Goal: Task Accomplishment & Management: Manage account settings

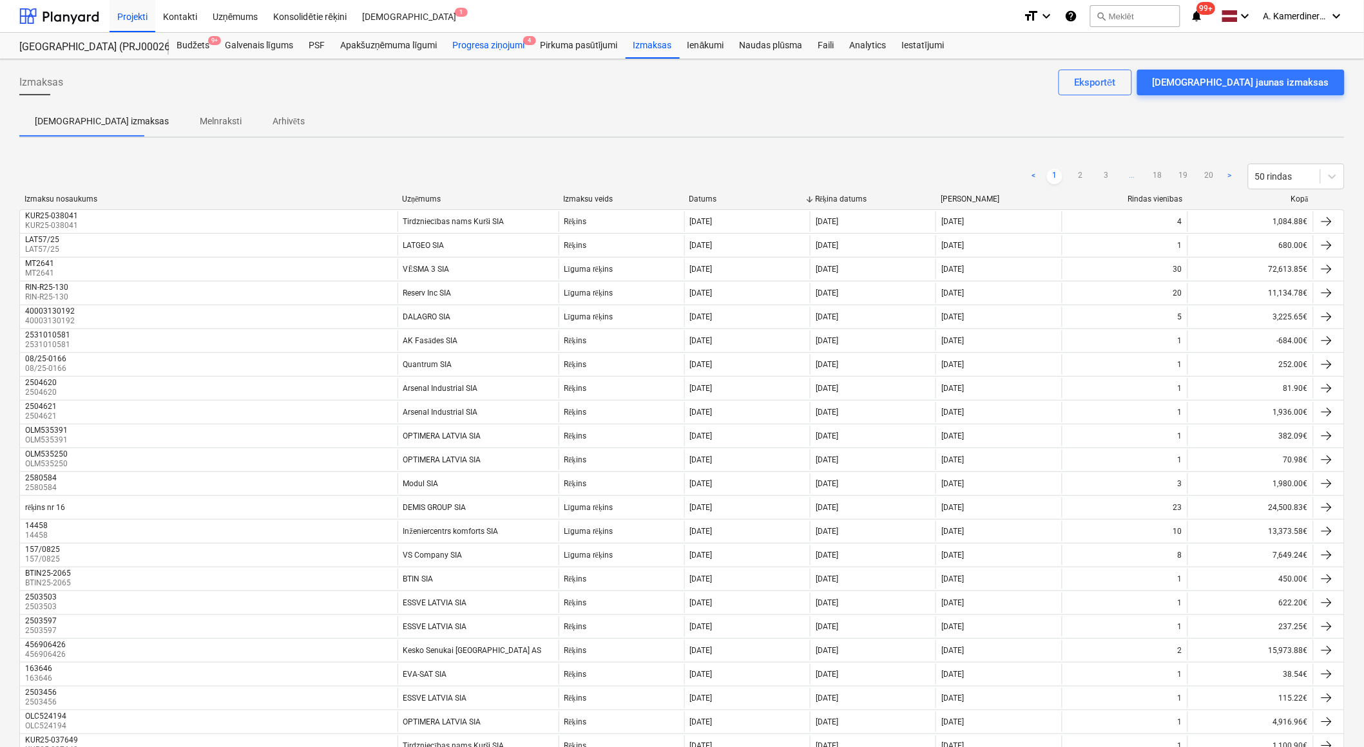
click at [504, 48] on div "Progresa ziņojumi 4" at bounding box center [489, 46] width 88 height 26
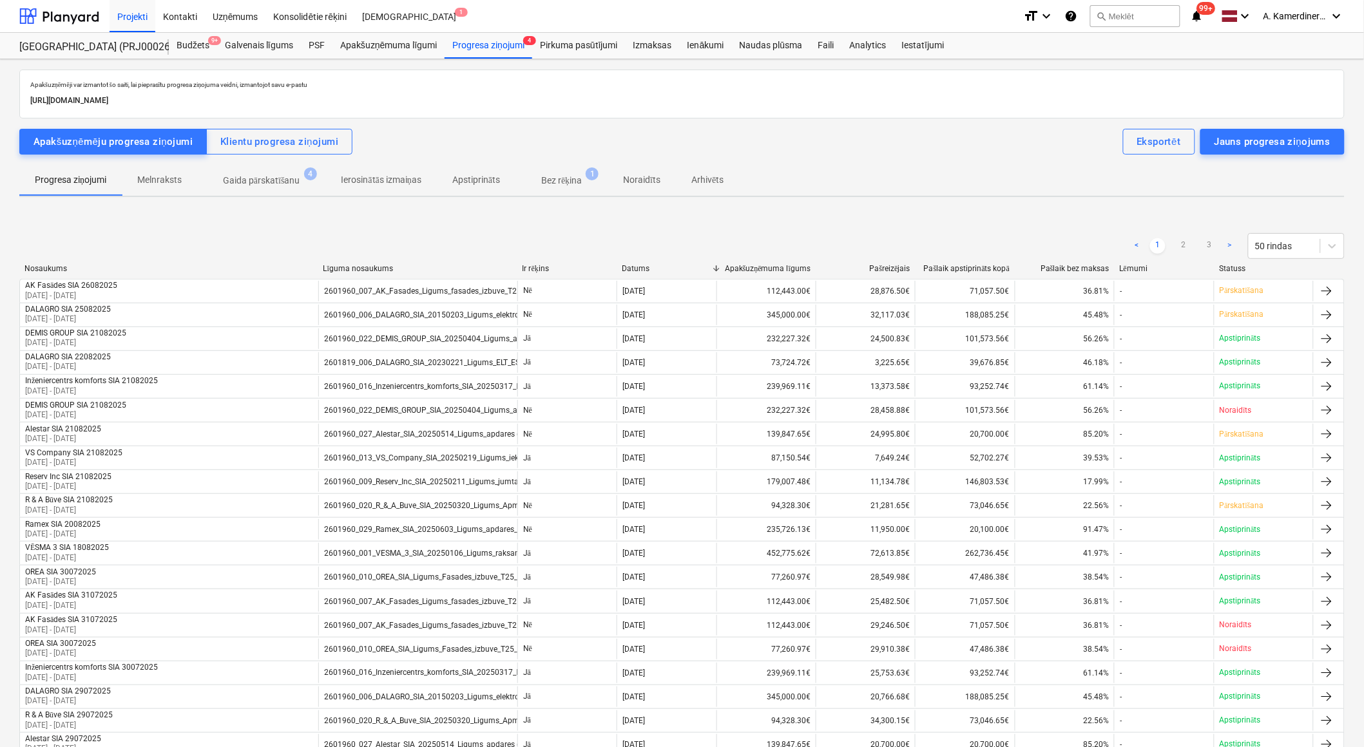
click at [569, 180] on p "Bez rēķina" at bounding box center [561, 181] width 41 height 14
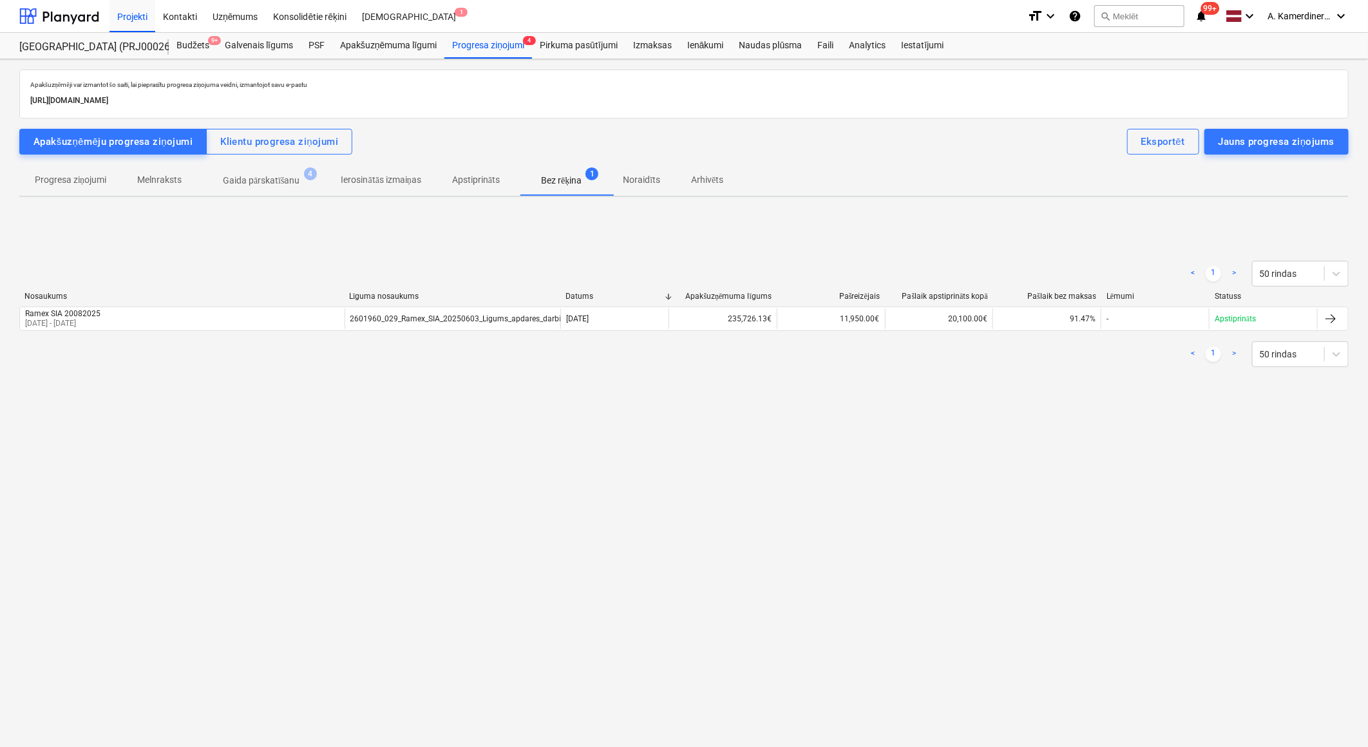
click at [265, 170] on span "Gaida pārskatīšanu 4" at bounding box center [261, 180] width 129 height 23
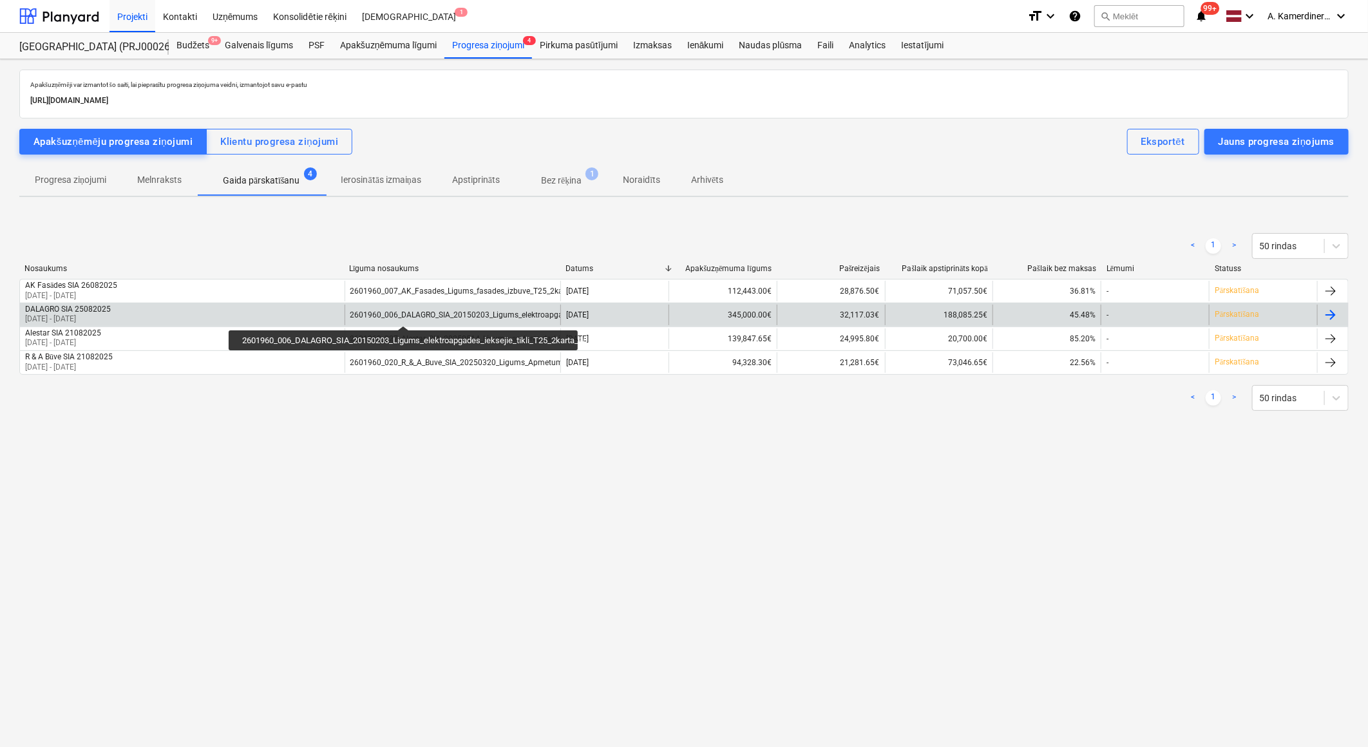
click at [403, 314] on div "2601960_006_DALAGRO_SIA_20150203_Ligums_elektroapgades_ieksejie_tikli_T25_2kart…" at bounding box center [538, 315] width 377 height 9
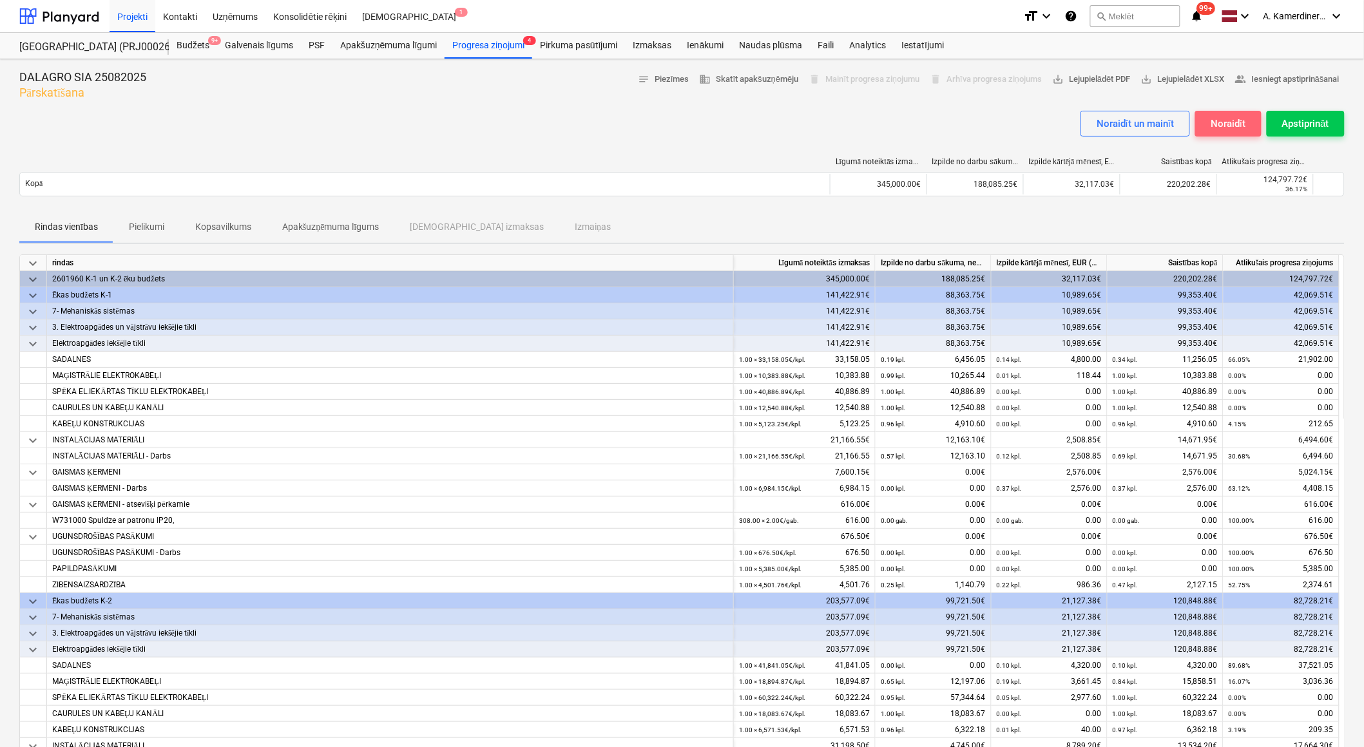
click at [1251, 124] on button "Noraidīt" at bounding box center [1228, 124] width 66 height 26
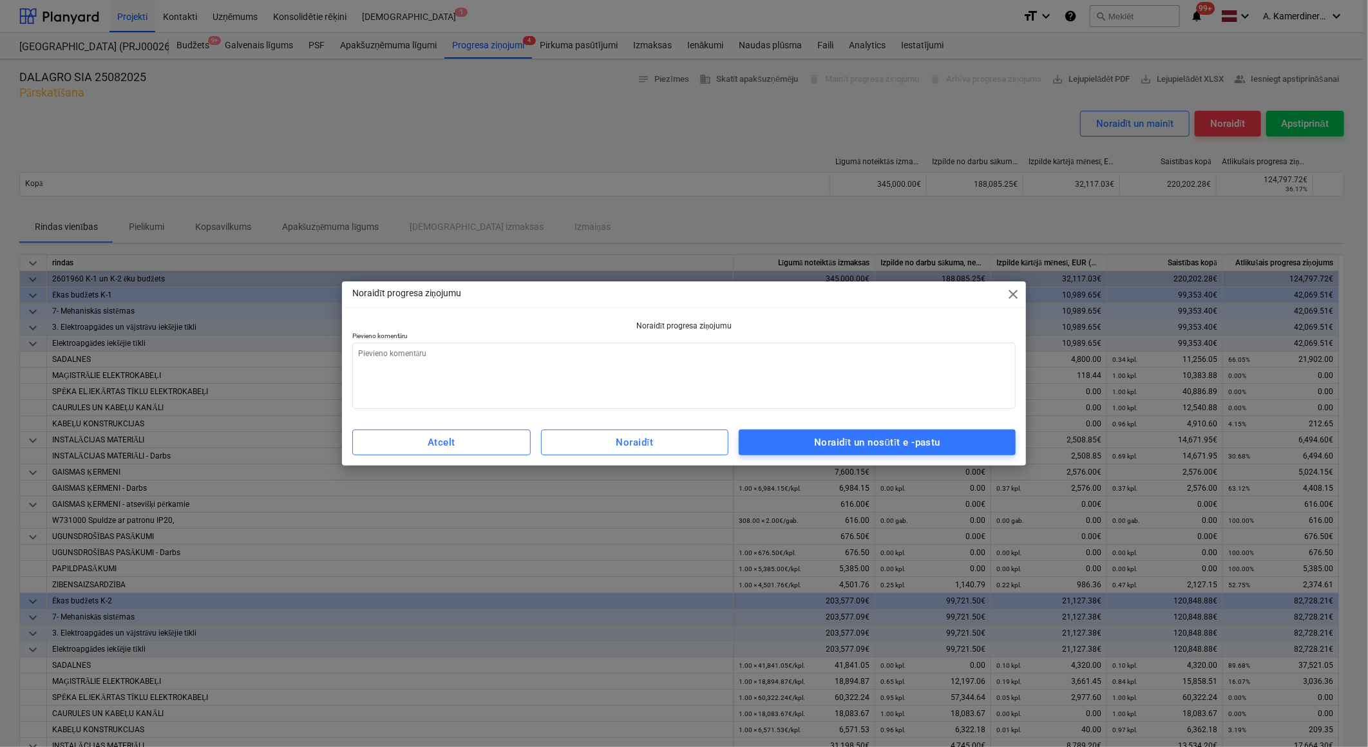
type textarea "x"
click at [859, 355] on textarea at bounding box center [684, 376] width 664 height 66
type textarea "a"
type textarea "x"
type textarea "ap"
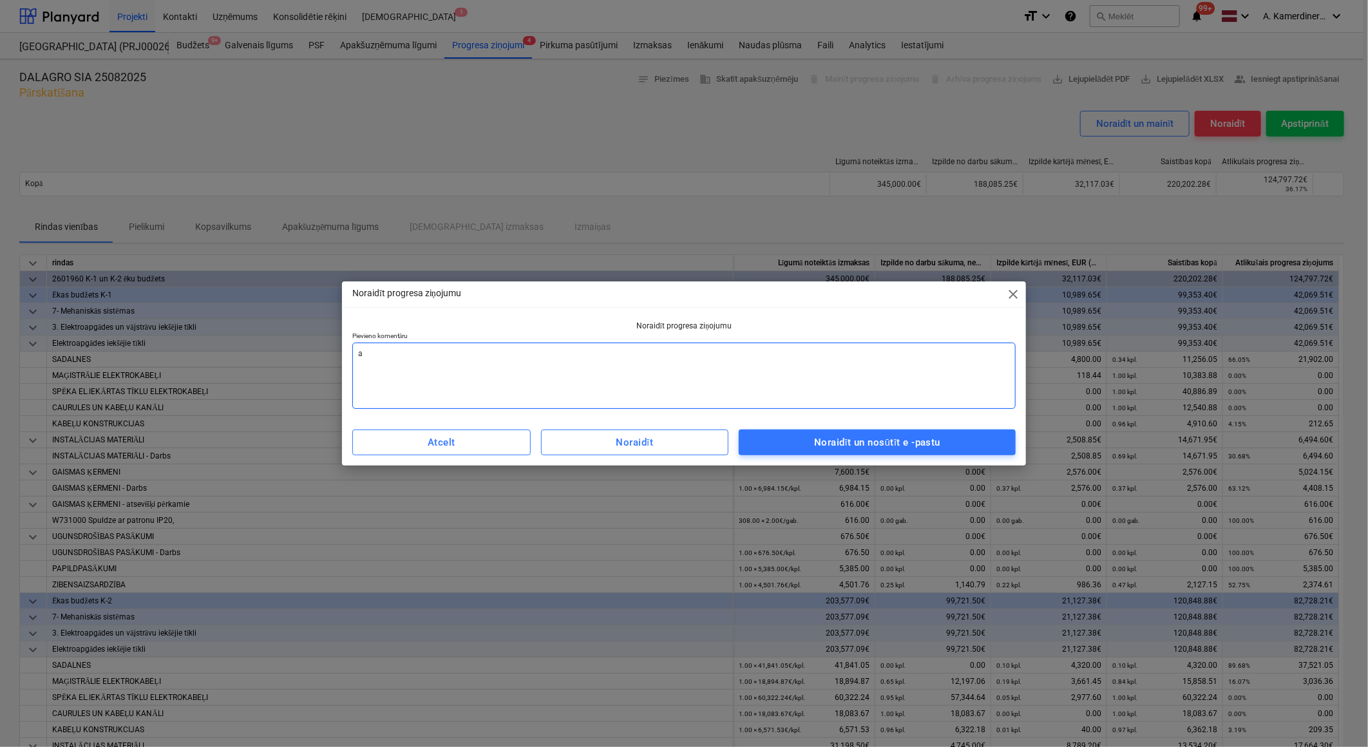
type textarea "x"
type textarea "apj"
type textarea "x"
type textarea "apjo"
type textarea "x"
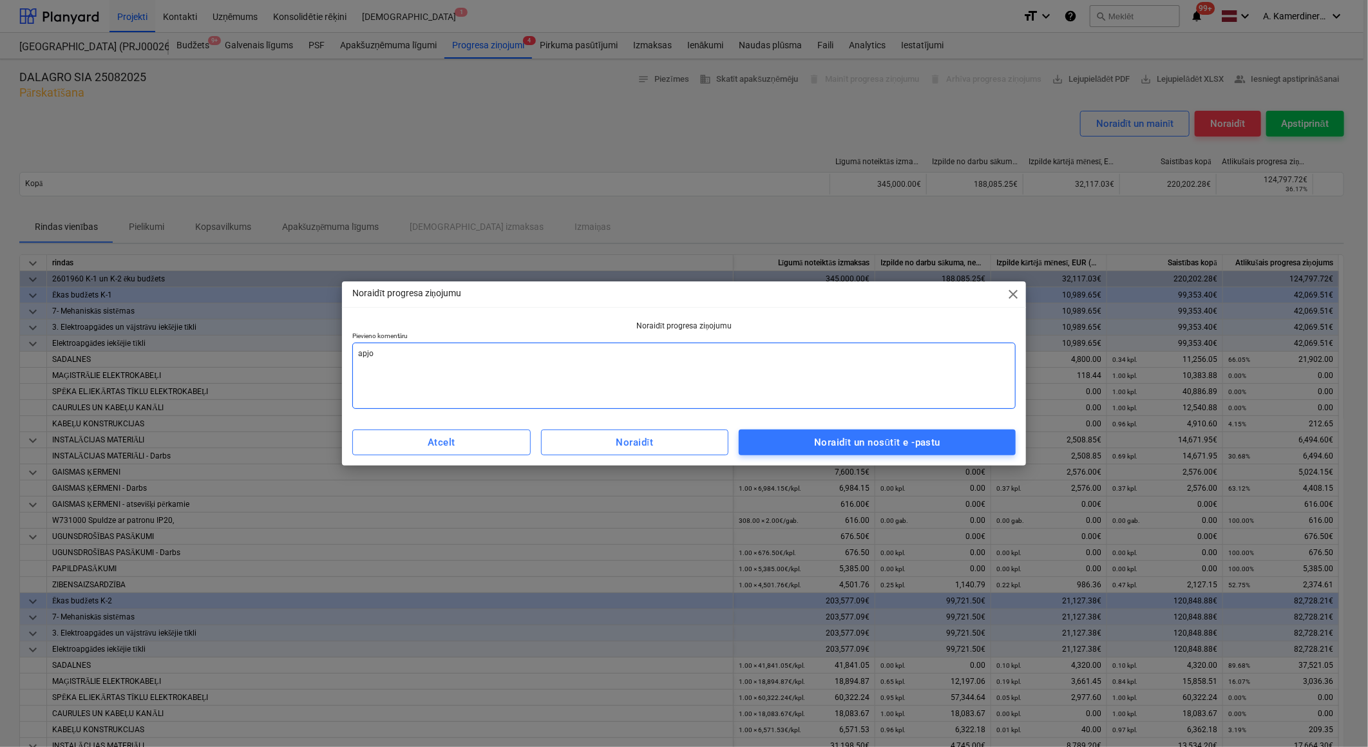
type textarea "apjom"
type textarea "x"
type textarea "apjomi"
type textarea "x"
type textarea "apjomi"
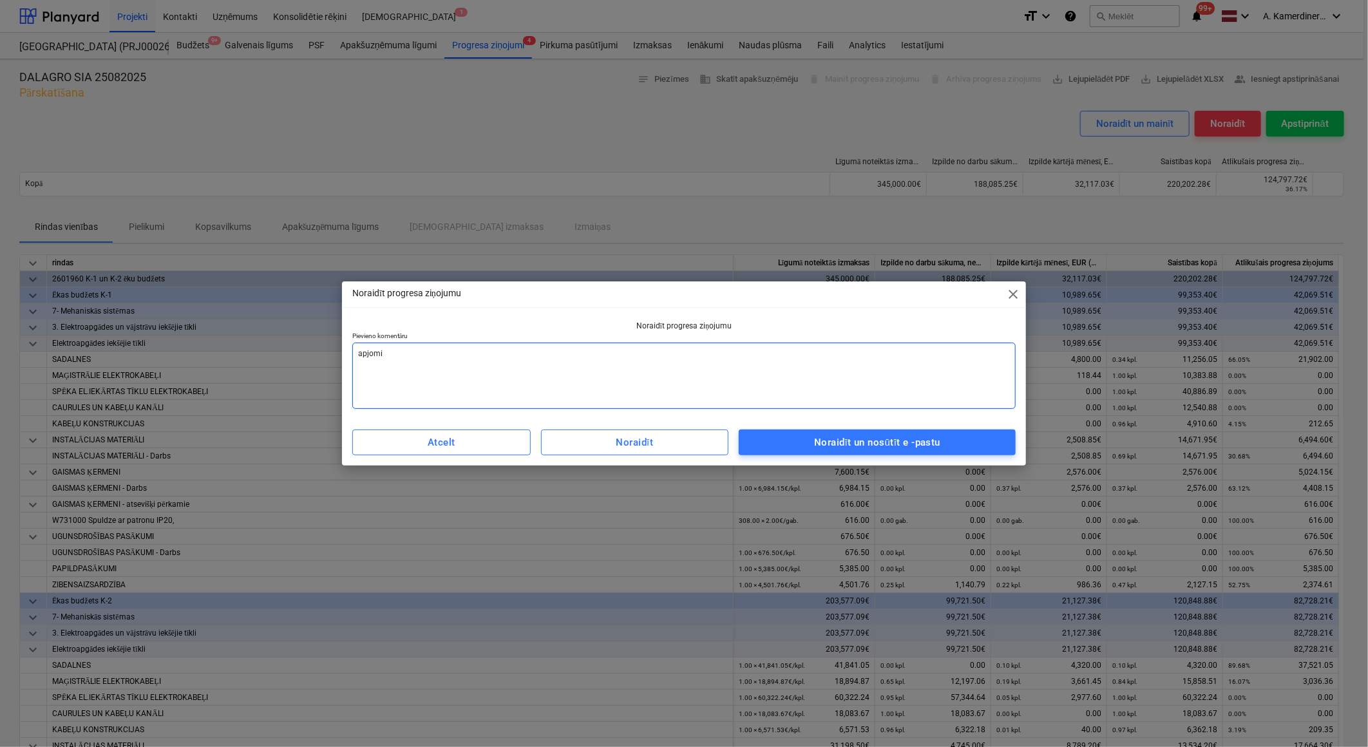
type textarea "x"
type textarea "apjomi n"
type textarea "x"
type textarea "apjomi ne"
type textarea "x"
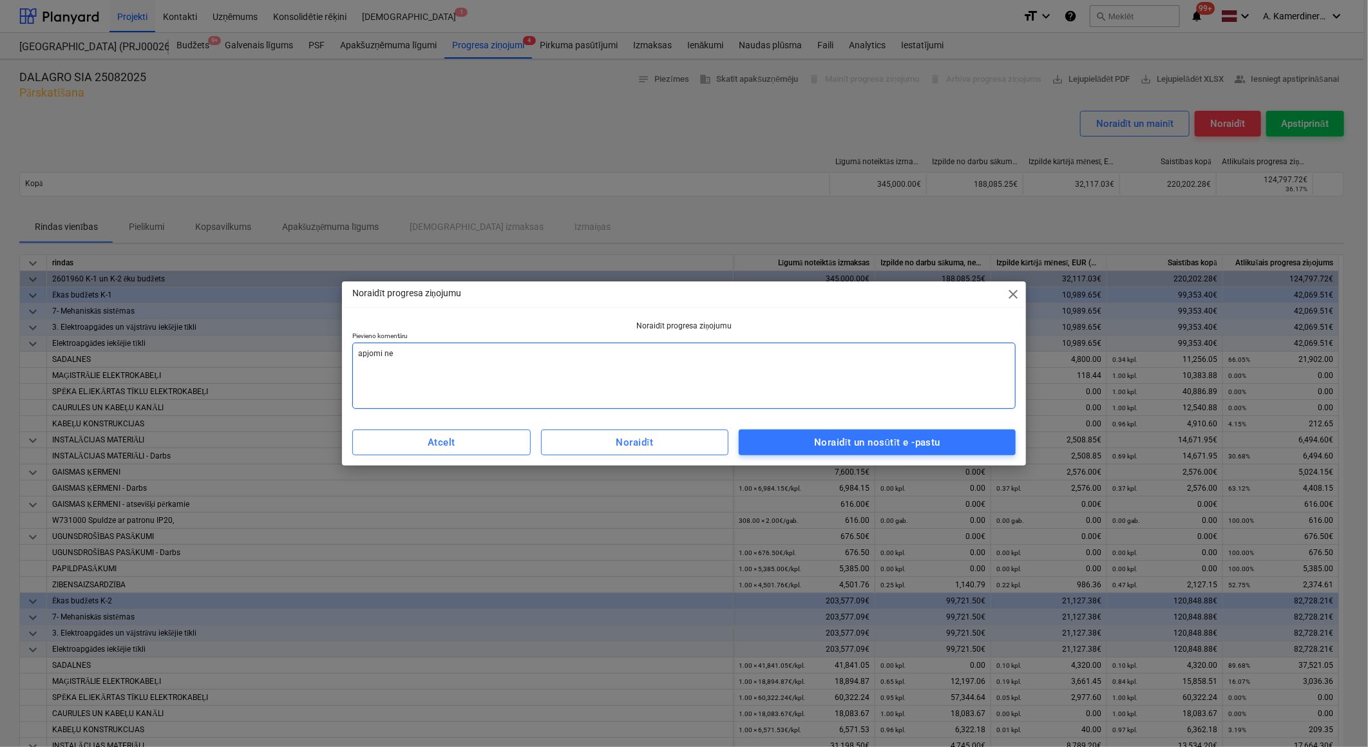
type textarea "apjomi nea"
type textarea "x"
type textarea "apjomi neat"
type textarea "x"
type textarea "apjomi neatb"
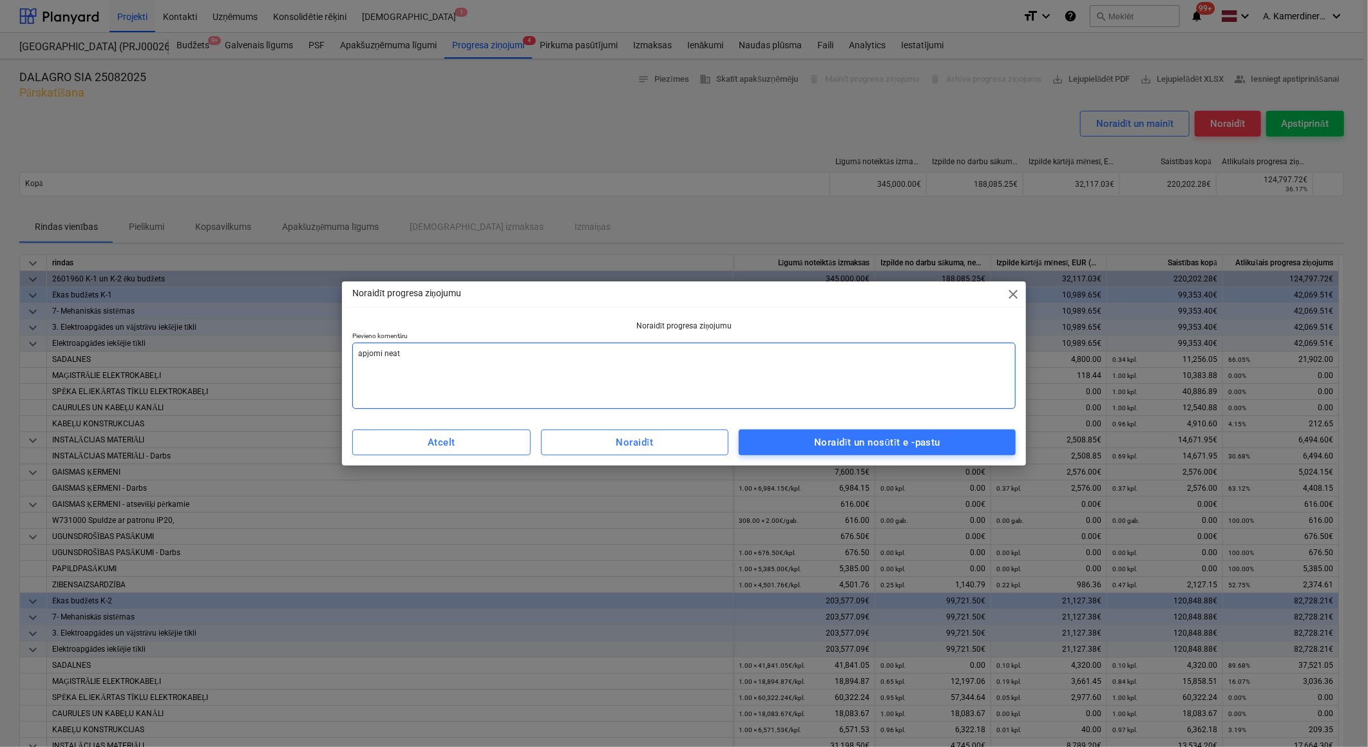
type textarea "x"
type textarea "apjomi neatbi"
type textarea "x"
type textarea "apjomi neatbil"
type textarea "x"
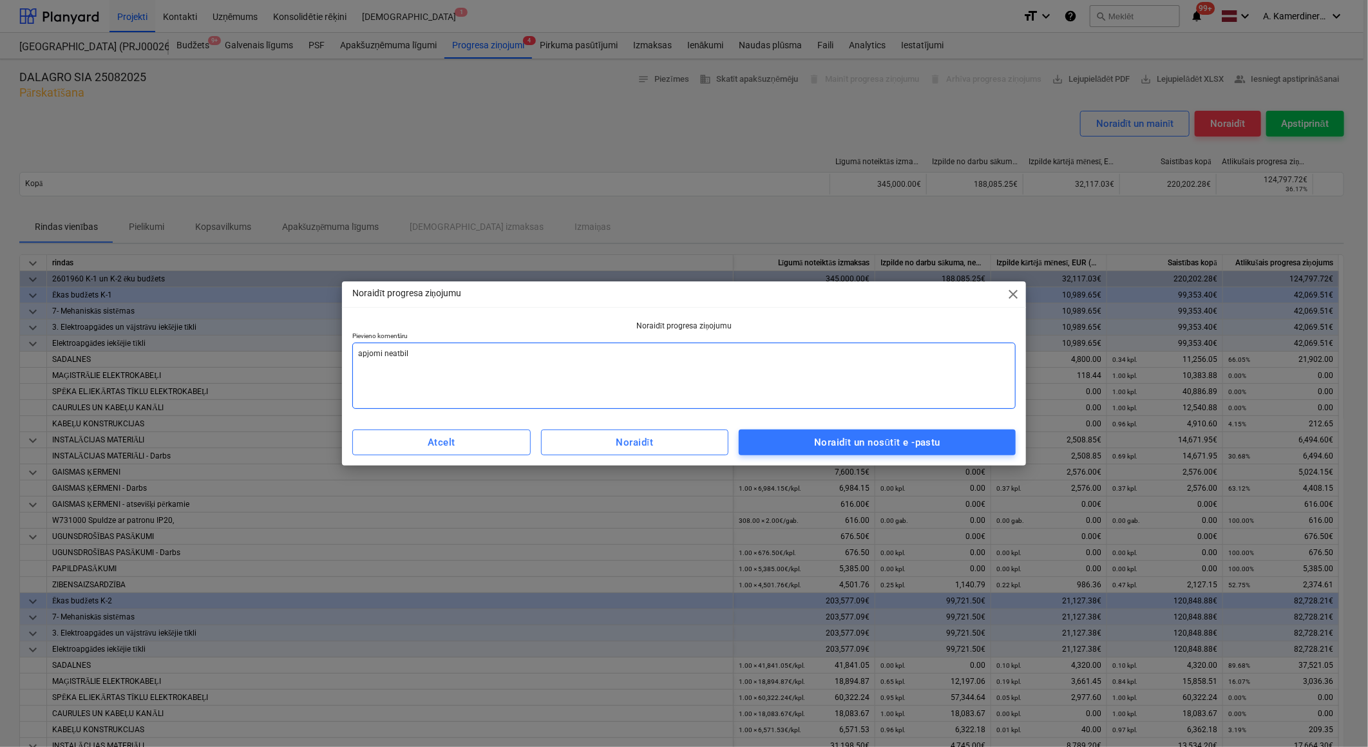
type textarea "apjomi neatbils"
type textarea "x"
type textarea "apjomi neatbilst"
type textarea "x"
type textarea "apjomi neatbilst"
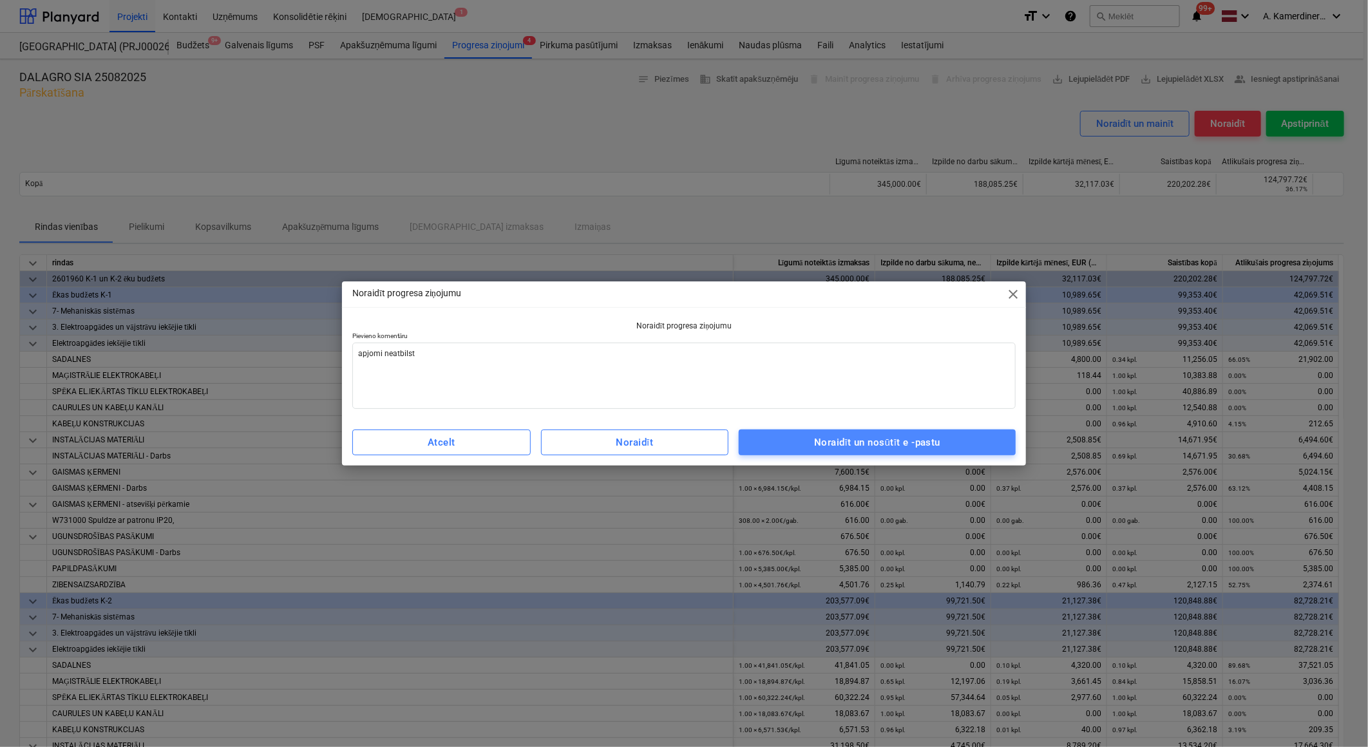
click at [872, 450] on div "Noraidīt un nosūtīt e -pastu" at bounding box center [877, 442] width 126 height 17
type textarea "x"
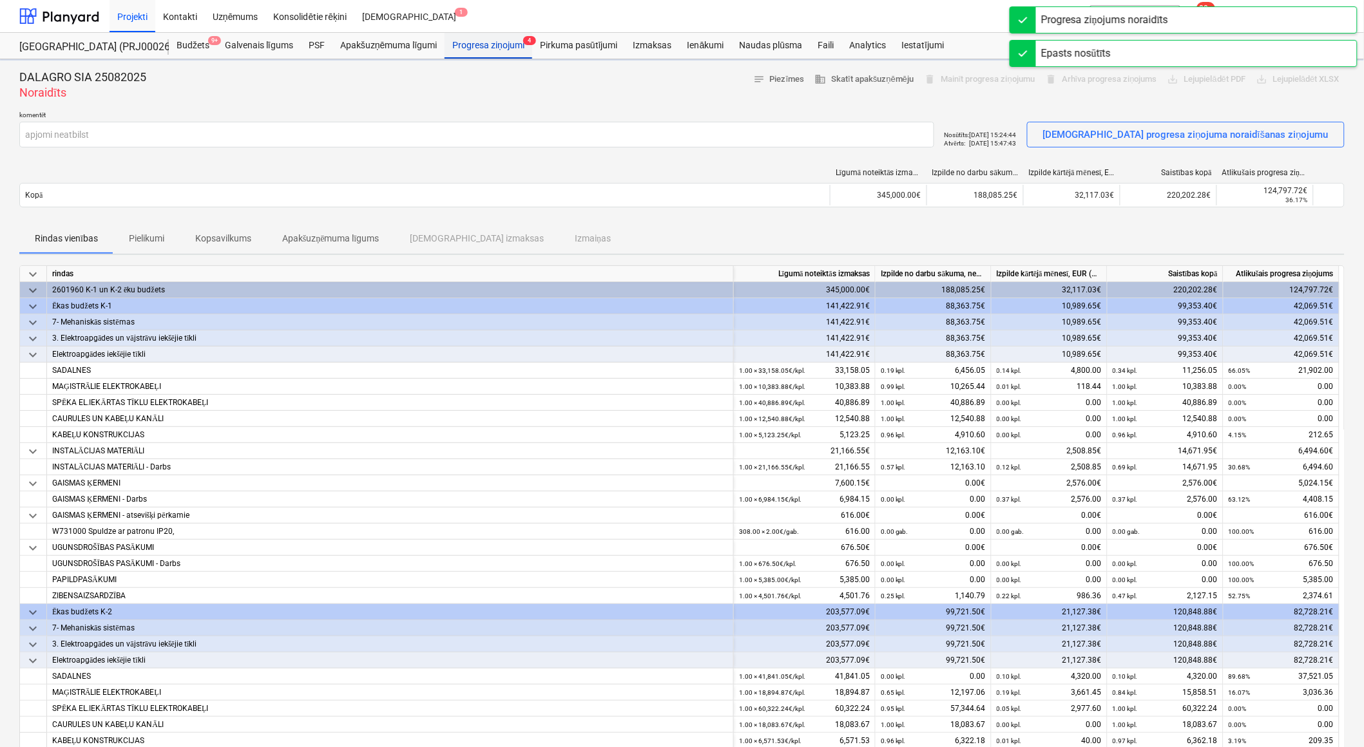
click at [475, 45] on div "Progresa ziņojumi 4" at bounding box center [489, 46] width 88 height 26
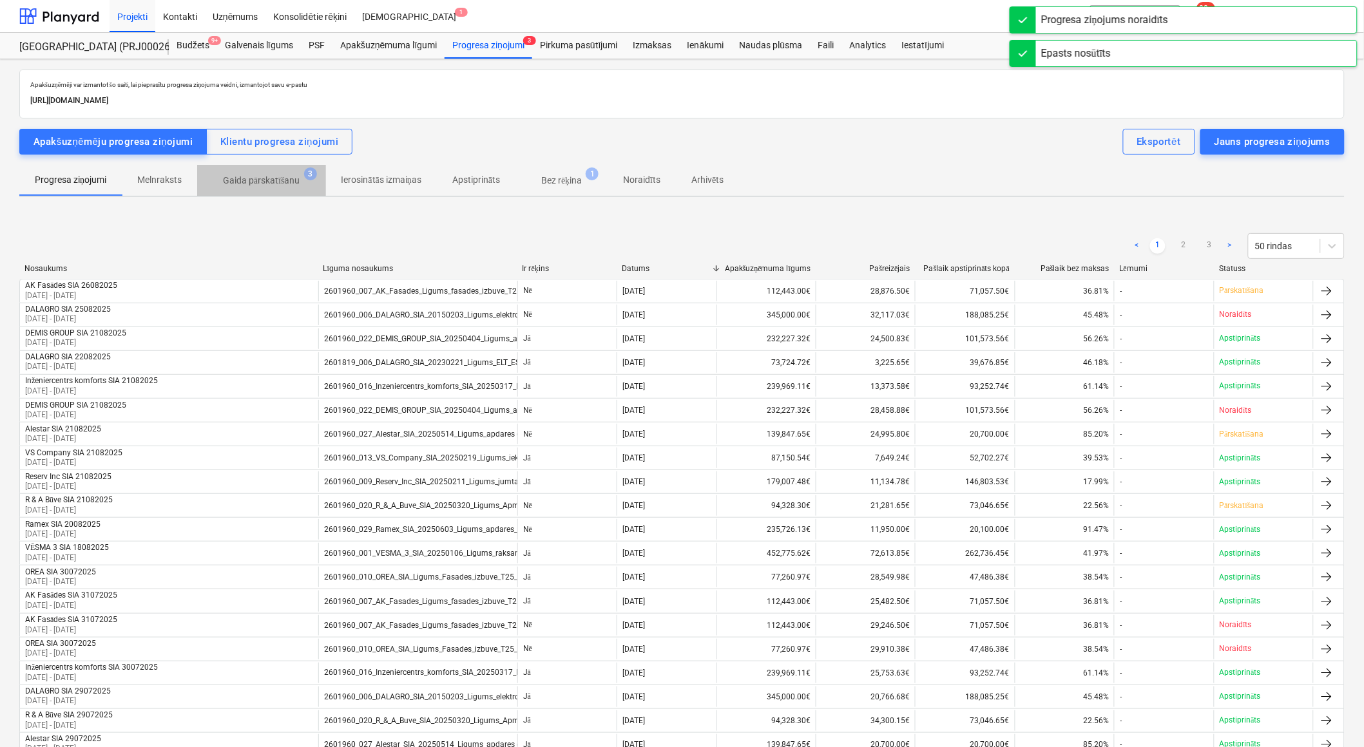
click at [291, 172] on span "Gaida pārskatīšanu 3" at bounding box center [261, 180] width 129 height 23
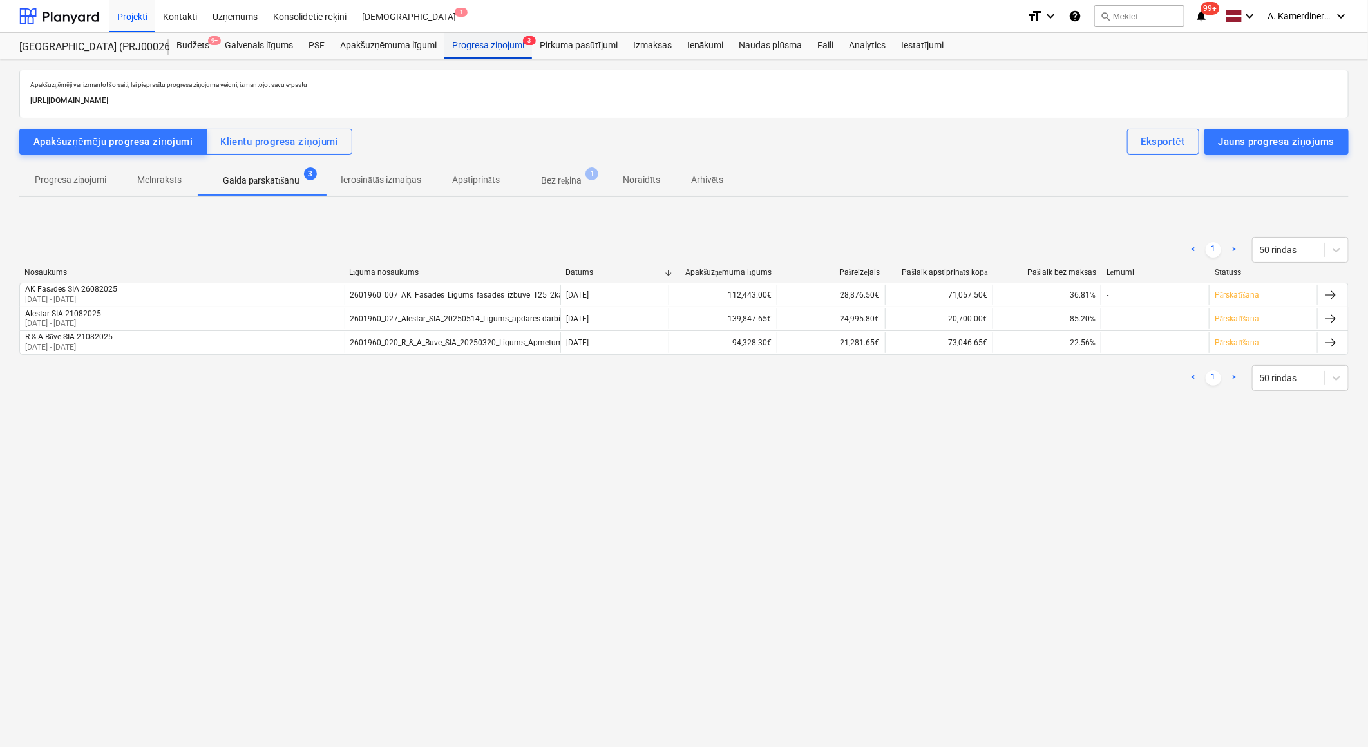
click at [498, 54] on div "Progresa ziņojumi 3" at bounding box center [489, 46] width 88 height 26
